Goal: Task Accomplishment & Management: Manage account settings

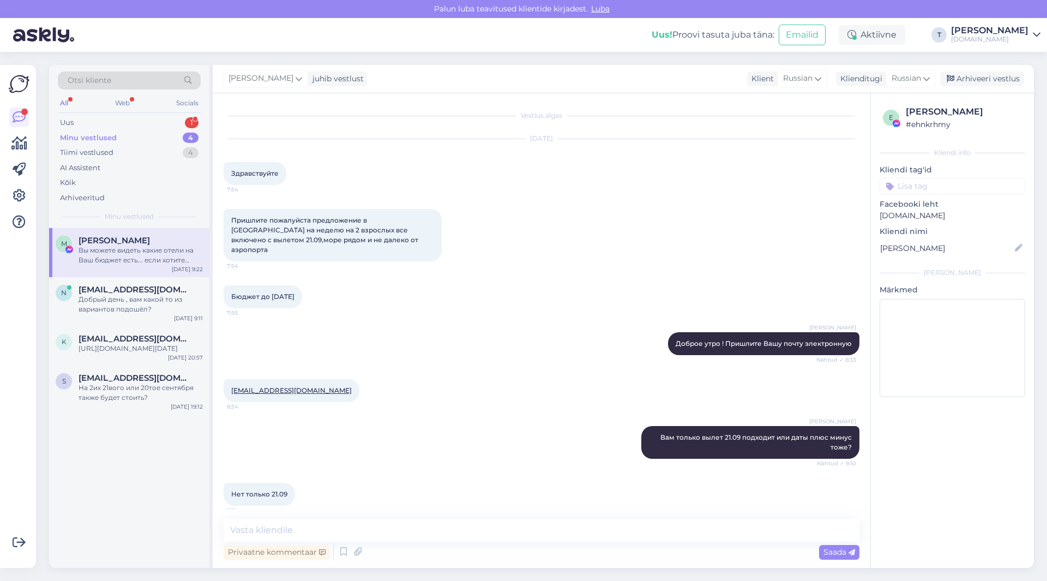
scroll to position [413, 0]
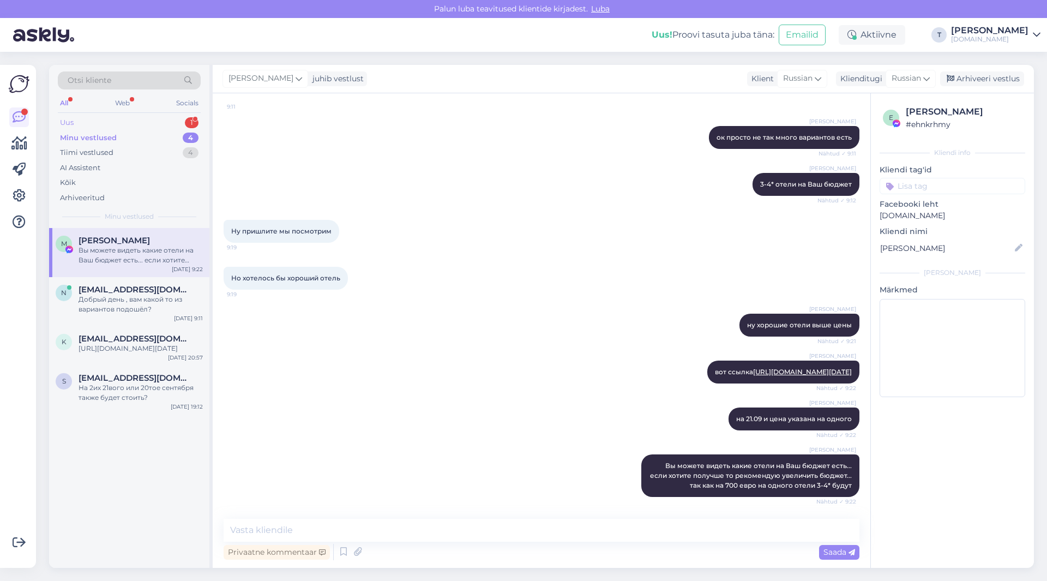
click at [162, 123] on div "Uus 1" at bounding box center [129, 122] width 143 height 15
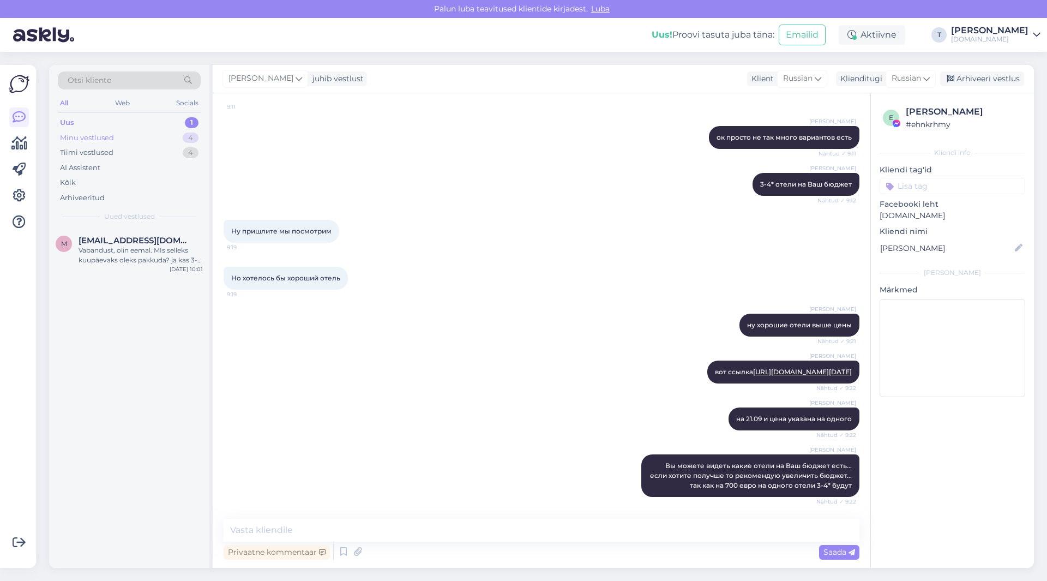
click at [133, 135] on div "Minu vestlused 4" at bounding box center [129, 137] width 143 height 15
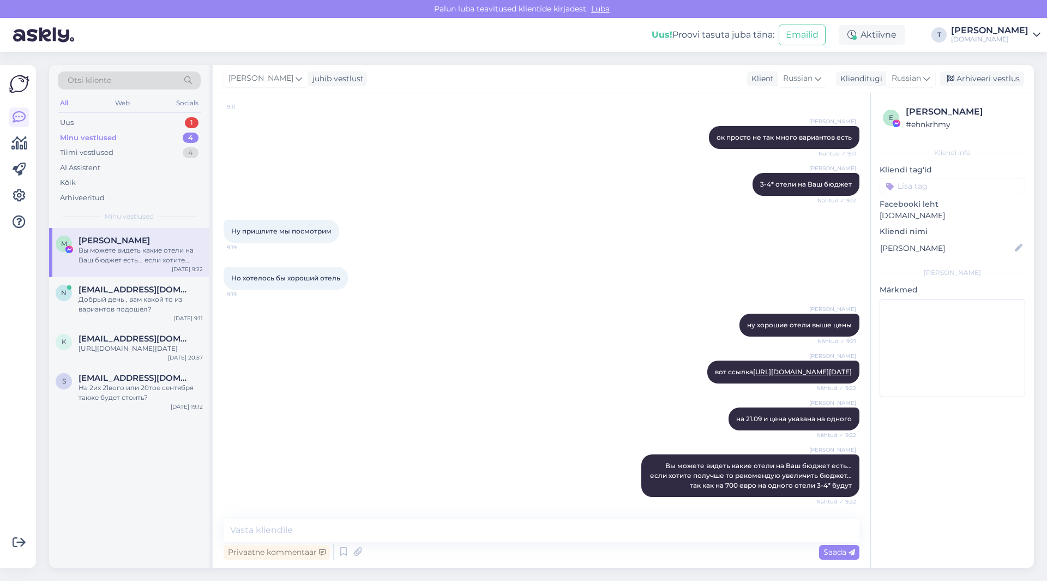
click at [148, 258] on div "Вы можете видеть какие отели на Ваш бюджет есть... если хотите получше то реком…" at bounding box center [141, 255] width 124 height 20
click at [974, 80] on div "Arhiveeri vestlus" at bounding box center [982, 78] width 84 height 15
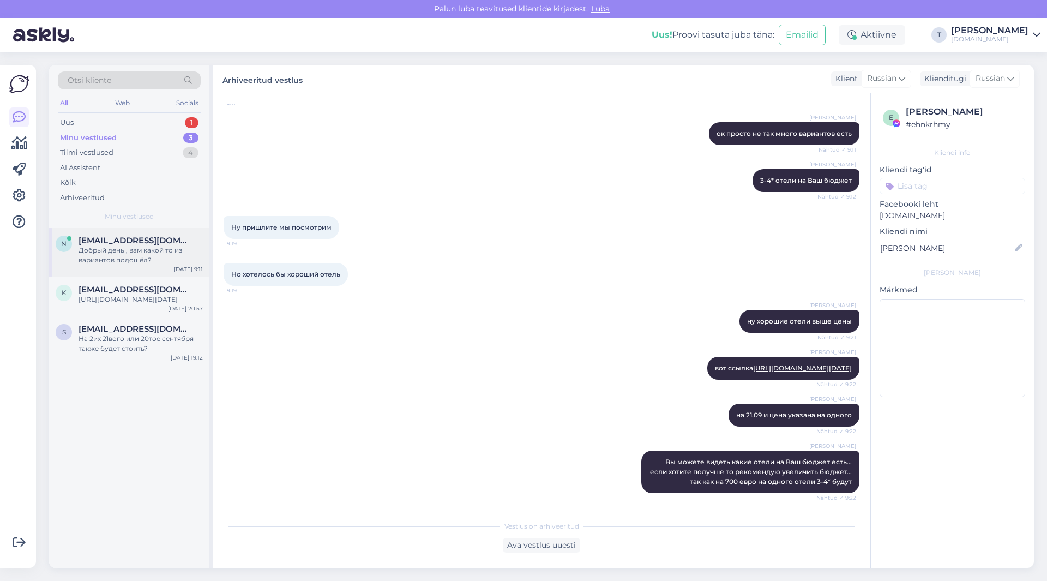
click at [139, 255] on div "Добрый день , вам какой то из вариантов подошёл?" at bounding box center [141, 255] width 124 height 20
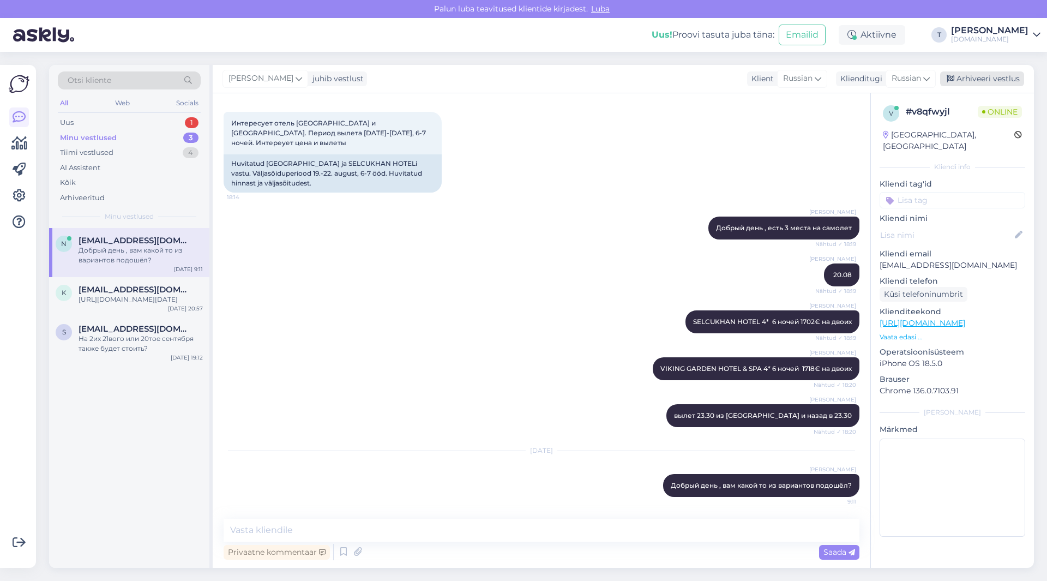
click at [994, 82] on div "Arhiveeri vestlus" at bounding box center [982, 78] width 84 height 15
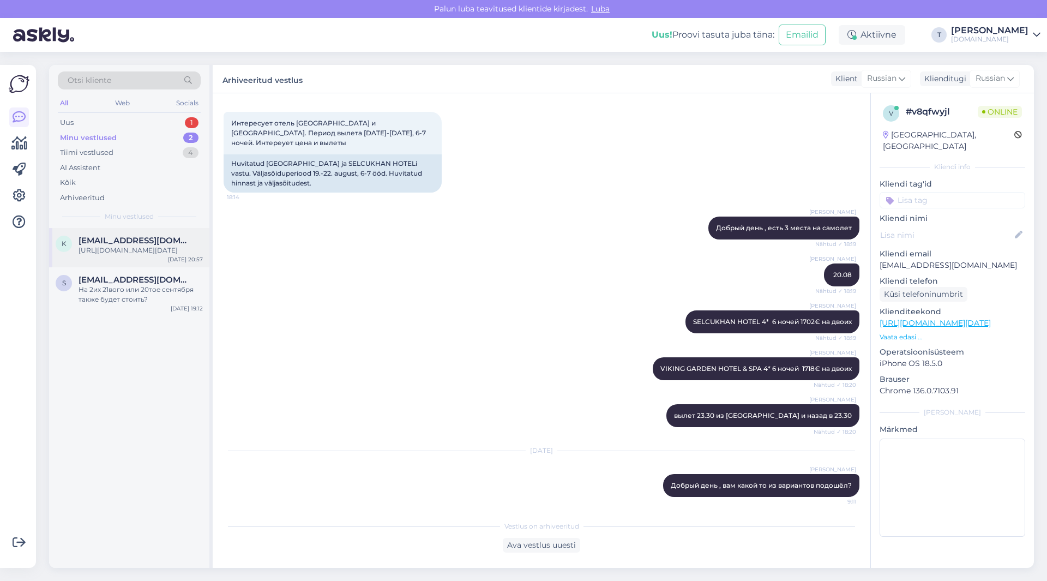
click at [119, 267] on div "k [EMAIL_ADDRESS][DOMAIN_NAME] [URL][DOMAIN_NAME][DATE][DATE] 20:57" at bounding box center [129, 247] width 160 height 39
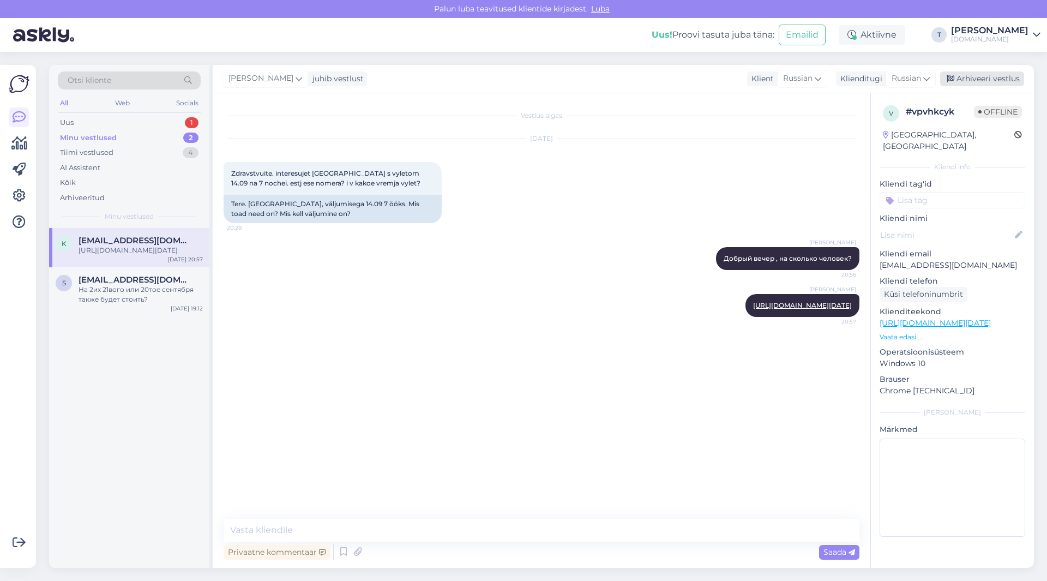
click at [979, 76] on div "Arhiveeri vestlus" at bounding box center [982, 78] width 84 height 15
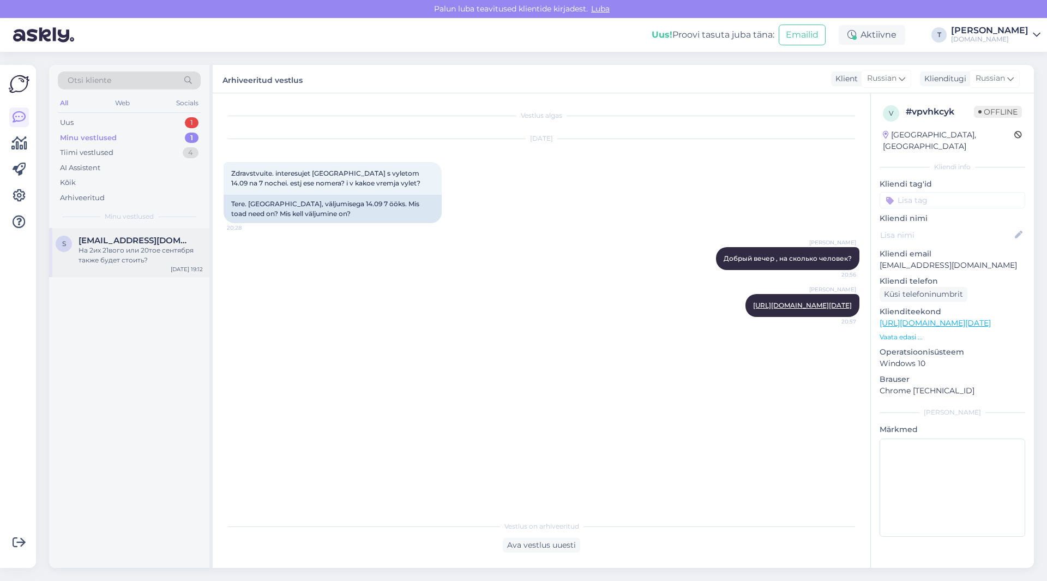
click at [154, 236] on span "[EMAIL_ADDRESS][DOMAIN_NAME]" at bounding box center [135, 241] width 113 height 10
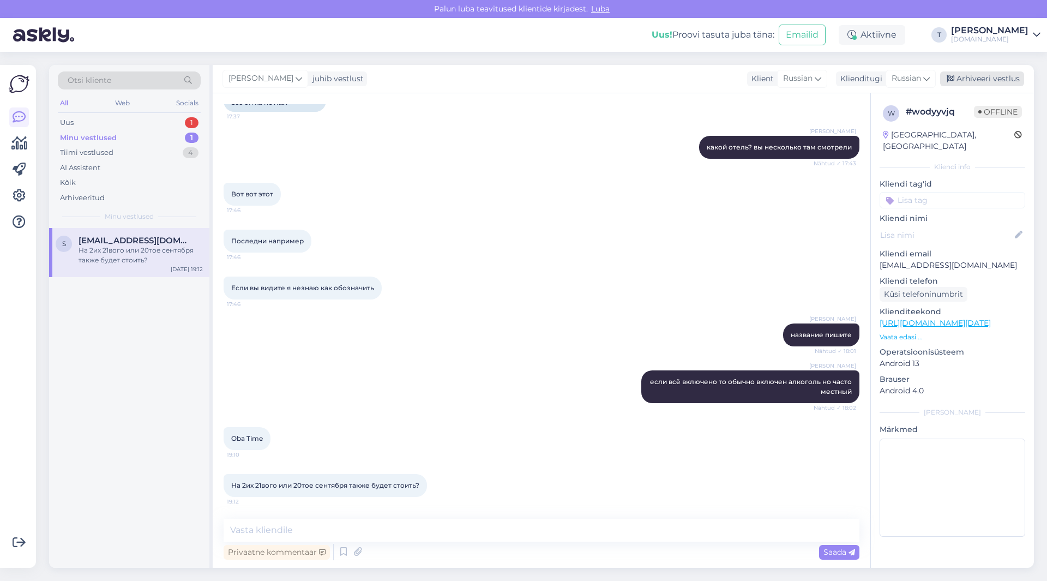
click at [973, 77] on div "Arhiveeri vestlus" at bounding box center [982, 78] width 84 height 15
